Goal: Task Accomplishment & Management: Manage account settings

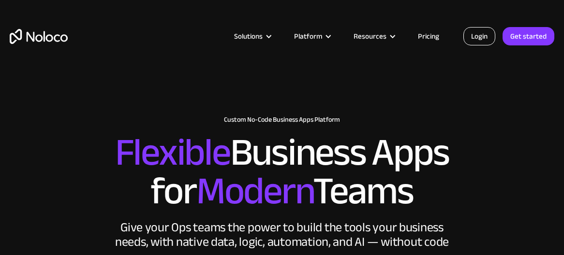
click at [479, 35] on link "Login" at bounding box center [479, 36] width 32 height 18
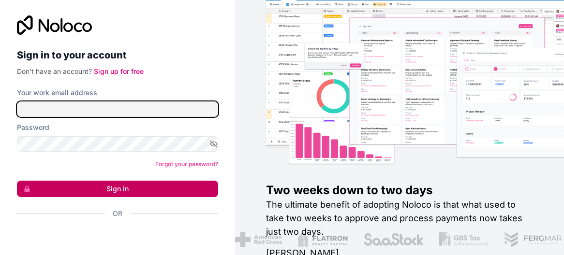
type input "[EMAIL_ADDRESS][DOMAIN_NAME]"
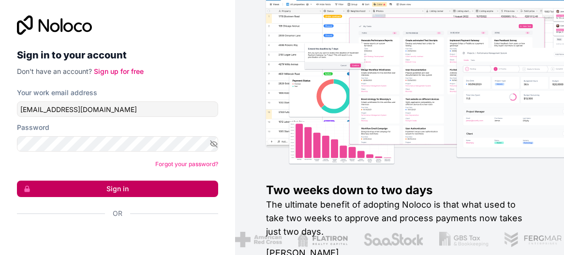
click at [117, 192] on button "Sign in" at bounding box center [117, 189] width 201 height 16
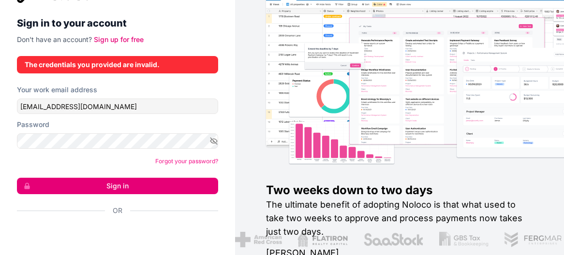
scroll to position [42, 0]
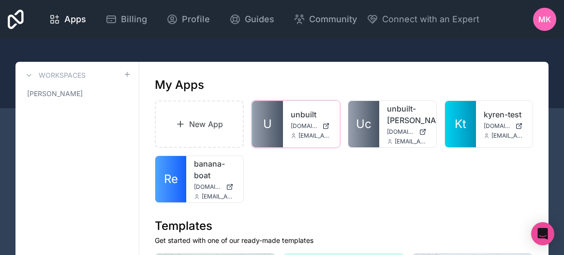
click at [294, 120] on link "unbuilt" at bounding box center [312, 115] width 42 height 12
